Goal: Navigation & Orientation: Find specific page/section

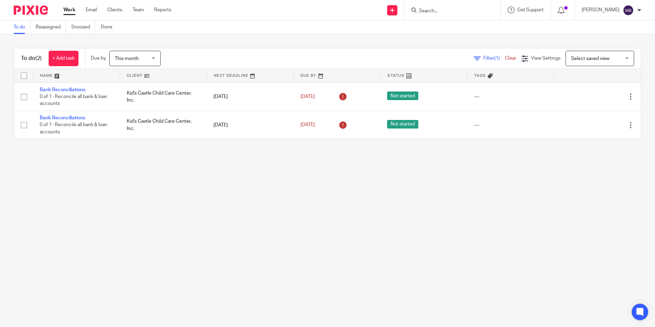
click at [155, 56] on div "This month This month" at bounding box center [134, 58] width 51 height 15
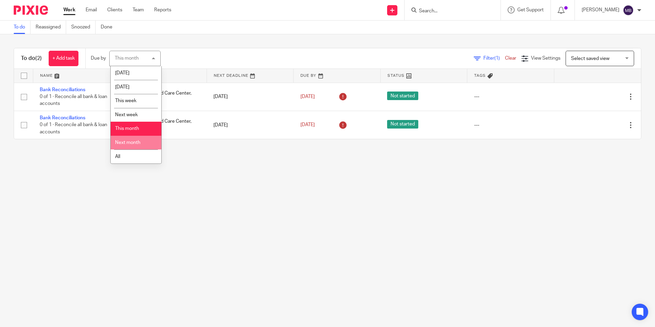
click at [136, 141] on span "Next month" at bounding box center [127, 142] width 25 height 5
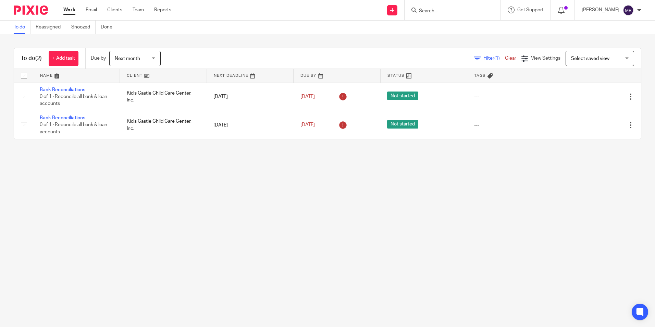
click at [156, 57] on div "Next month Next month" at bounding box center [134, 58] width 51 height 15
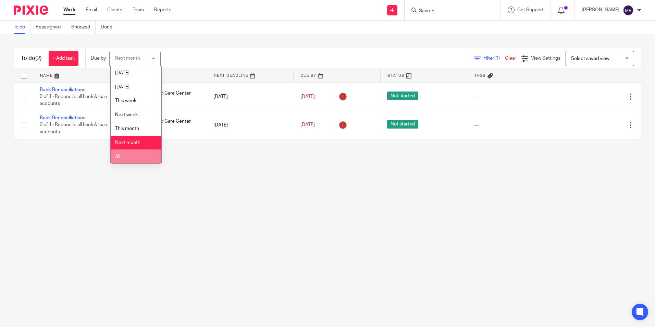
click at [137, 158] on li "All" at bounding box center [136, 156] width 51 height 14
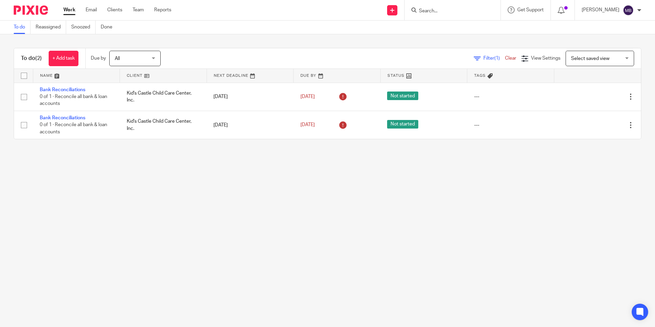
click at [153, 56] on div "All All" at bounding box center [134, 58] width 51 height 15
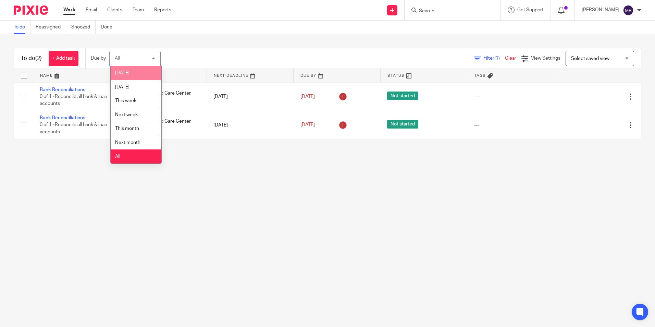
click at [140, 71] on li "[DATE]" at bounding box center [136, 73] width 51 height 14
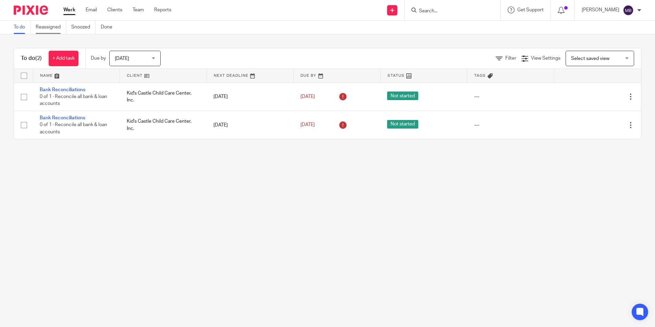
click at [49, 24] on link "Reassigned" at bounding box center [51, 27] width 30 height 13
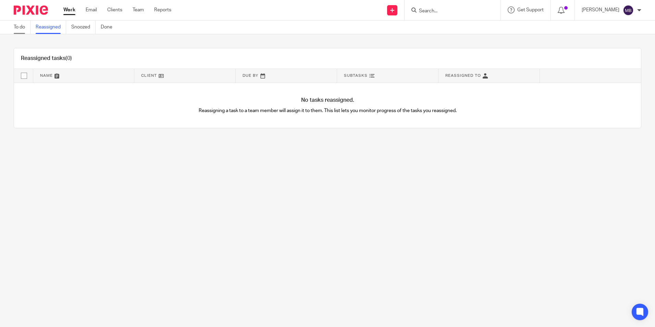
click at [20, 26] on link "To do" at bounding box center [22, 27] width 17 height 13
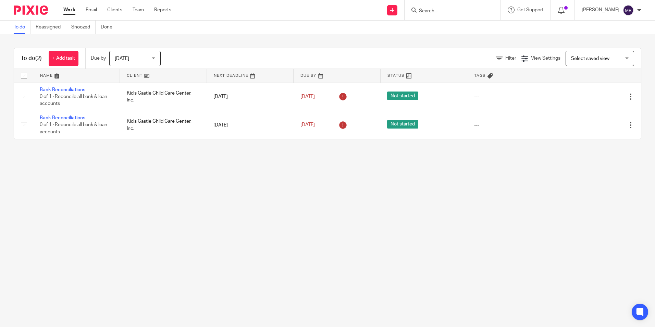
click at [153, 57] on div "Today Today" at bounding box center [134, 58] width 51 height 15
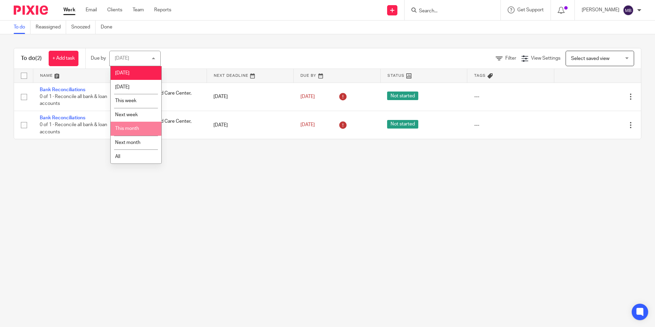
click at [133, 127] on span "This month" at bounding box center [127, 128] width 24 height 5
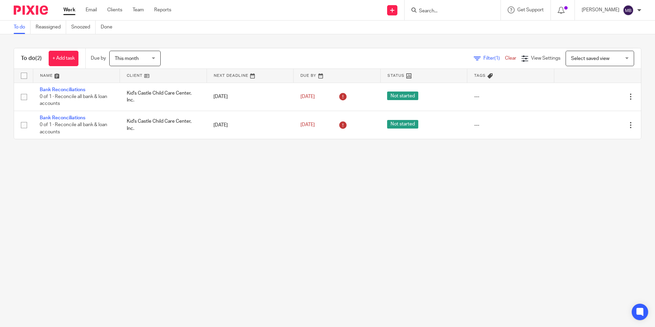
click at [639, 10] on div at bounding box center [639, 10] width 4 height 4
click at [441, 227] on main "To do Reassigned Snoozed Done To do (2) + Add task Due by This month This month…" at bounding box center [327, 163] width 655 height 327
click at [138, 9] on link "Team" at bounding box center [137, 10] width 11 height 7
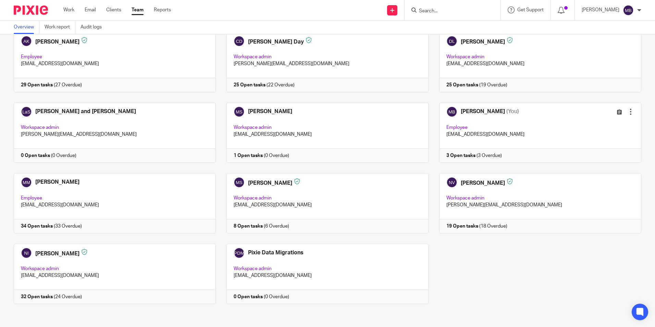
scroll to position [43, 0]
click at [62, 28] on link "Work report" at bounding box center [60, 27] width 31 height 13
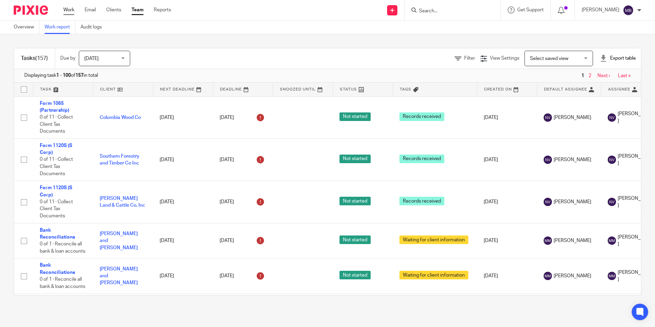
click at [71, 8] on link "Work" at bounding box center [68, 10] width 11 height 7
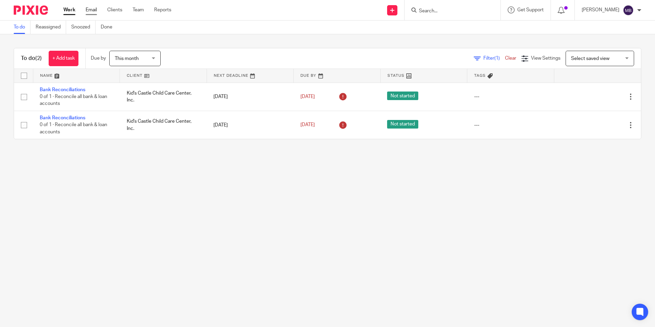
click at [91, 9] on link "Email" at bounding box center [91, 10] width 11 height 7
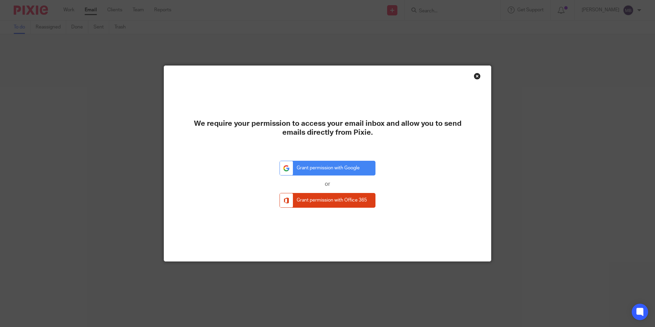
click at [475, 75] on div "Close this dialog window" at bounding box center [476, 76] width 7 height 7
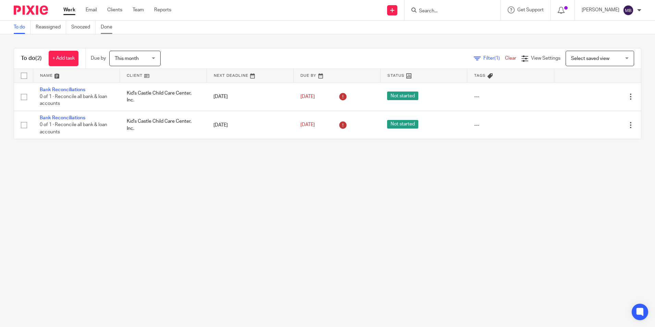
click at [109, 27] on link "Done" at bounding box center [109, 27] width 17 height 13
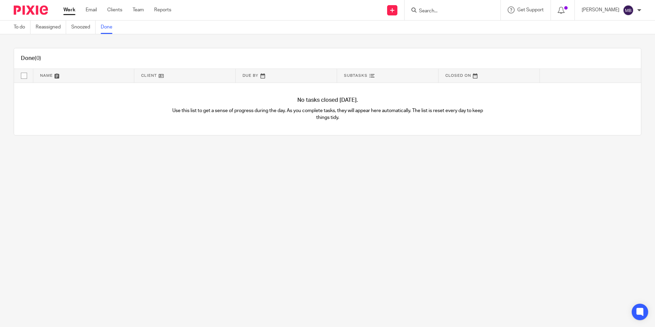
click at [70, 9] on link "Work" at bounding box center [69, 10] width 12 height 7
